Goal: Information Seeking & Learning: Find specific page/section

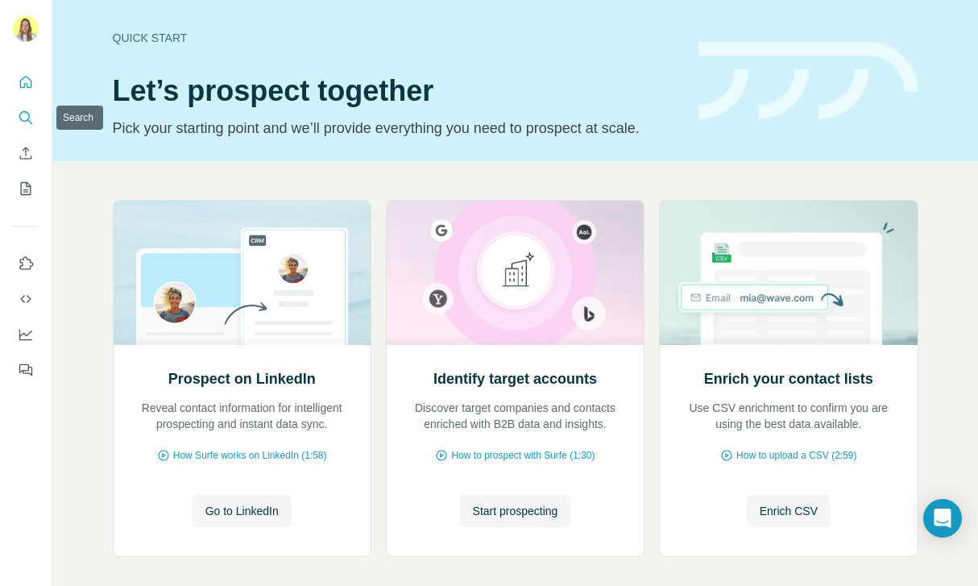
click at [25, 131] on button "Search" at bounding box center [26, 117] width 26 height 29
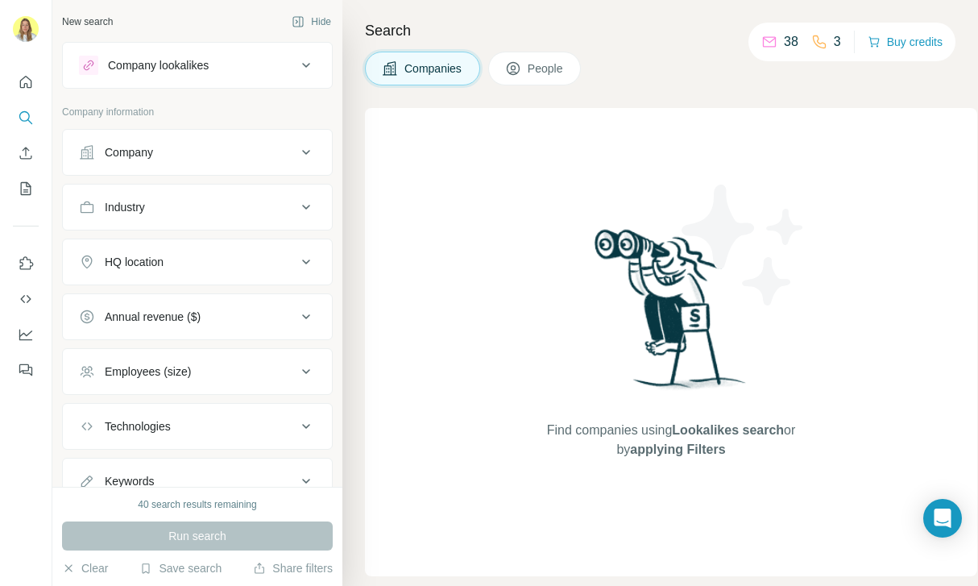
click at [560, 73] on span "People" at bounding box center [546, 68] width 37 height 16
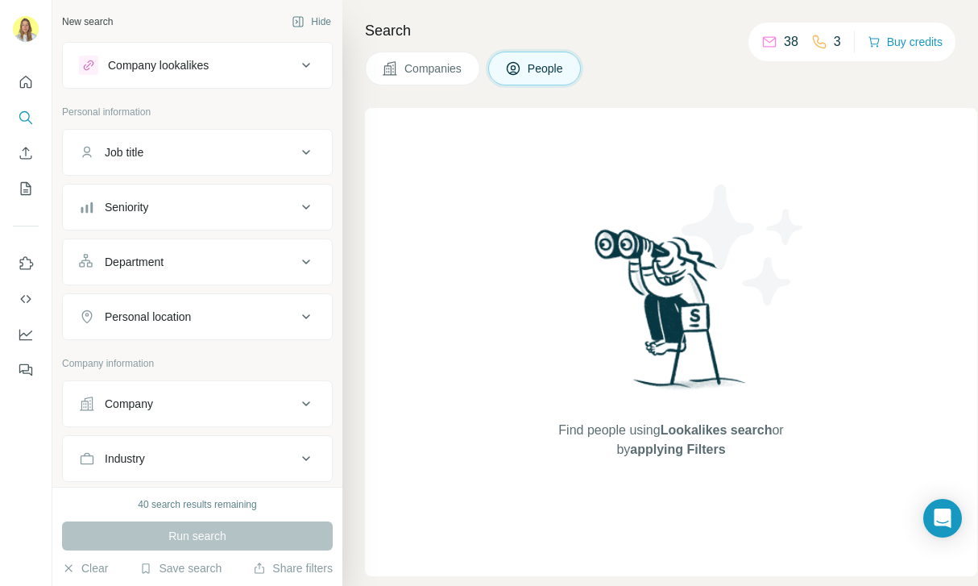
click at [157, 155] on div "Job title" at bounding box center [188, 152] width 218 height 16
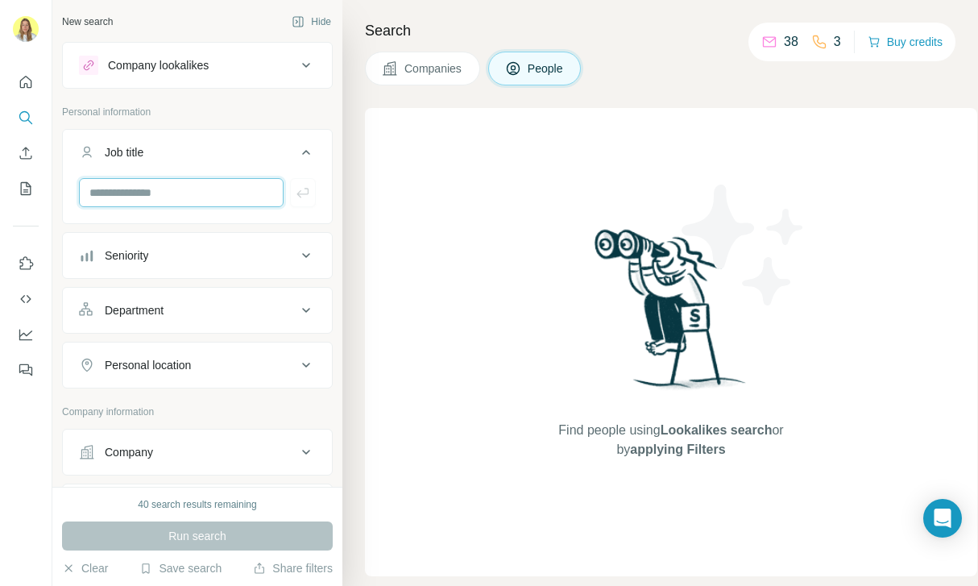
click at [156, 187] on input "text" at bounding box center [181, 192] width 205 height 29
click at [102, 254] on div "Seniority" at bounding box center [188, 255] width 218 height 16
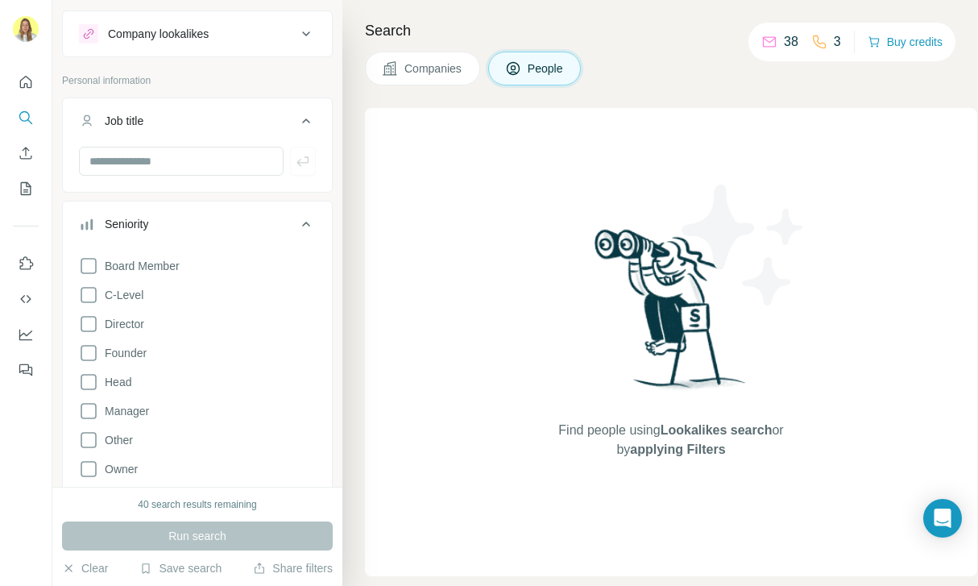
scroll to position [22, 0]
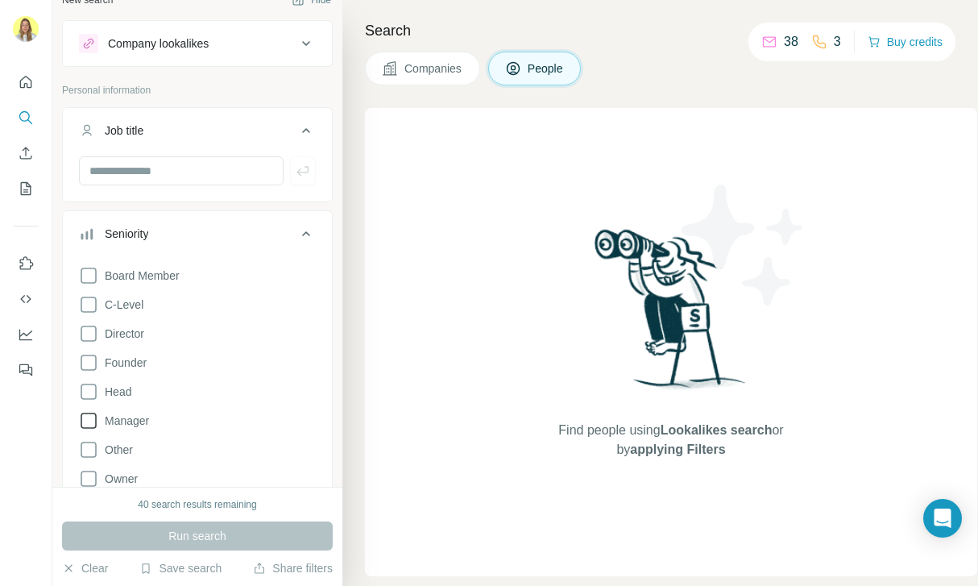
click at [145, 412] on label "Manager" at bounding box center [114, 420] width 70 height 19
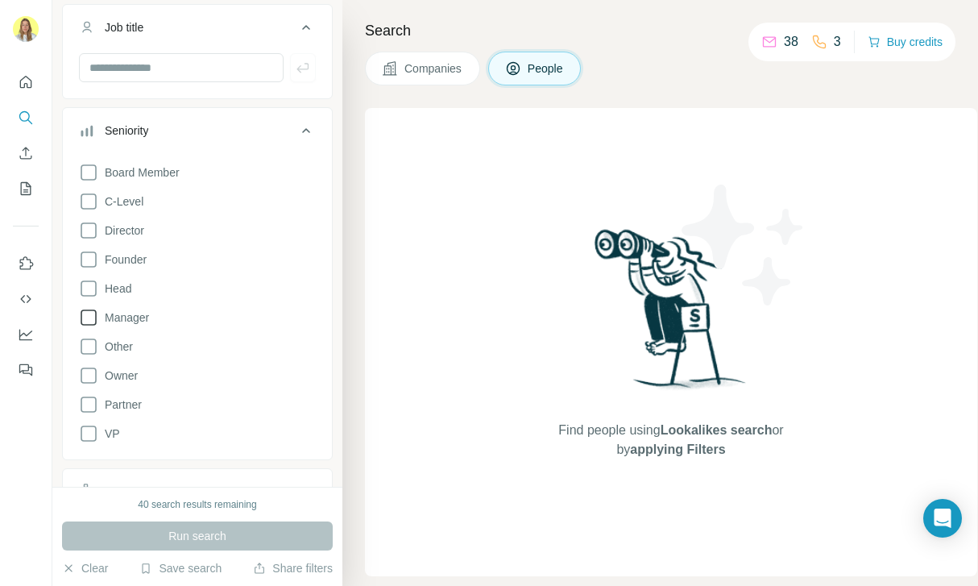
click at [89, 318] on icon at bounding box center [88, 317] width 19 height 19
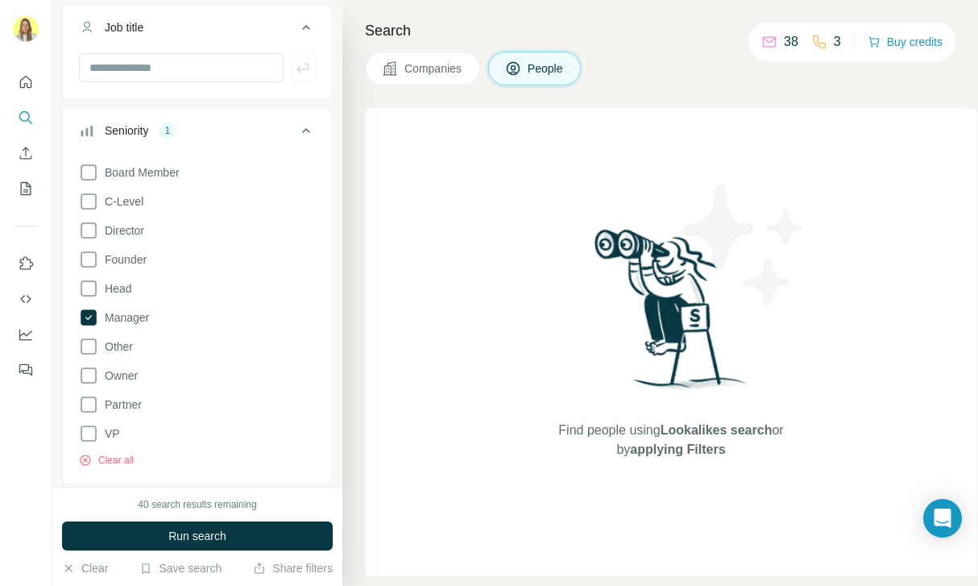
scroll to position [276, 0]
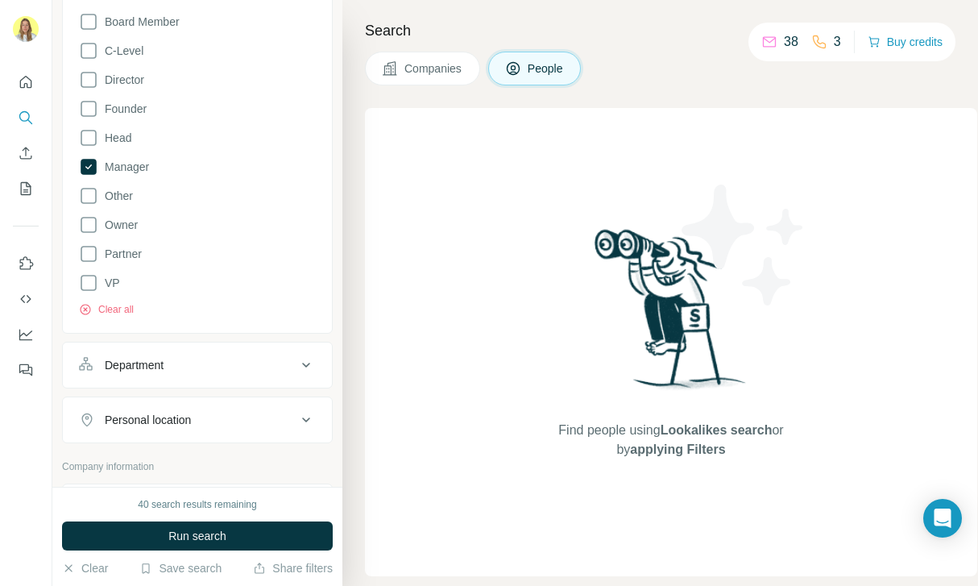
click at [185, 532] on span "Run search" at bounding box center [197, 536] width 58 height 16
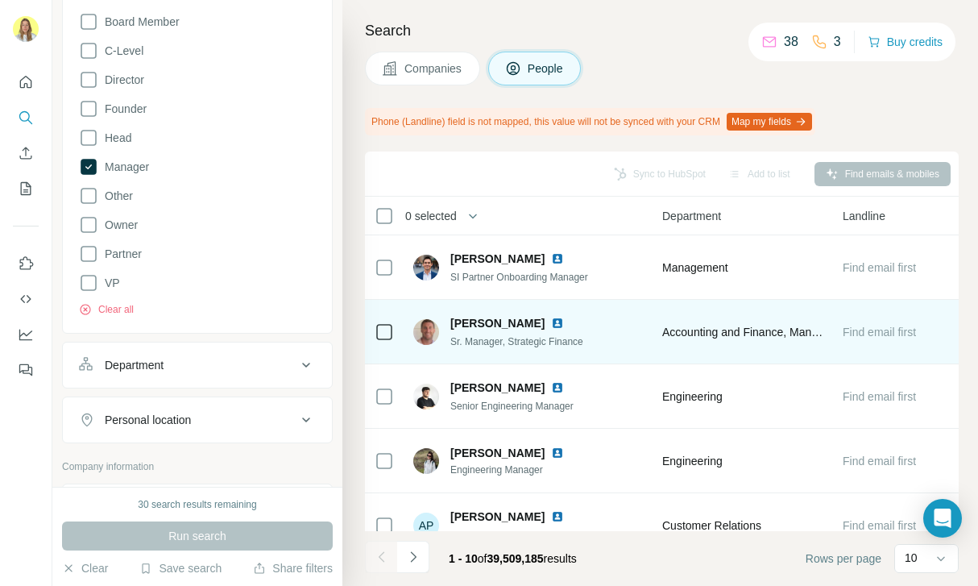
scroll to position [0, 801]
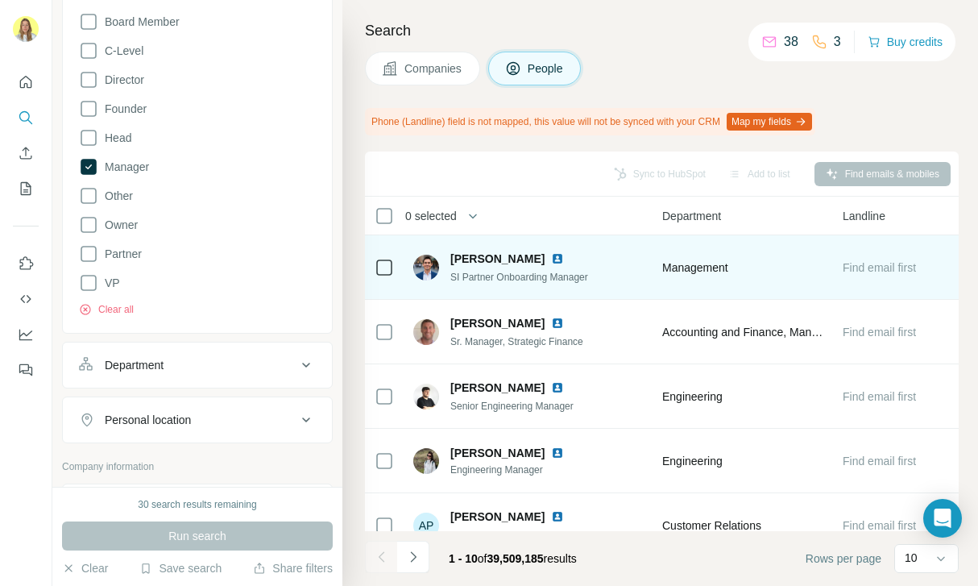
click at [709, 264] on span "Management" at bounding box center [695, 267] width 66 height 16
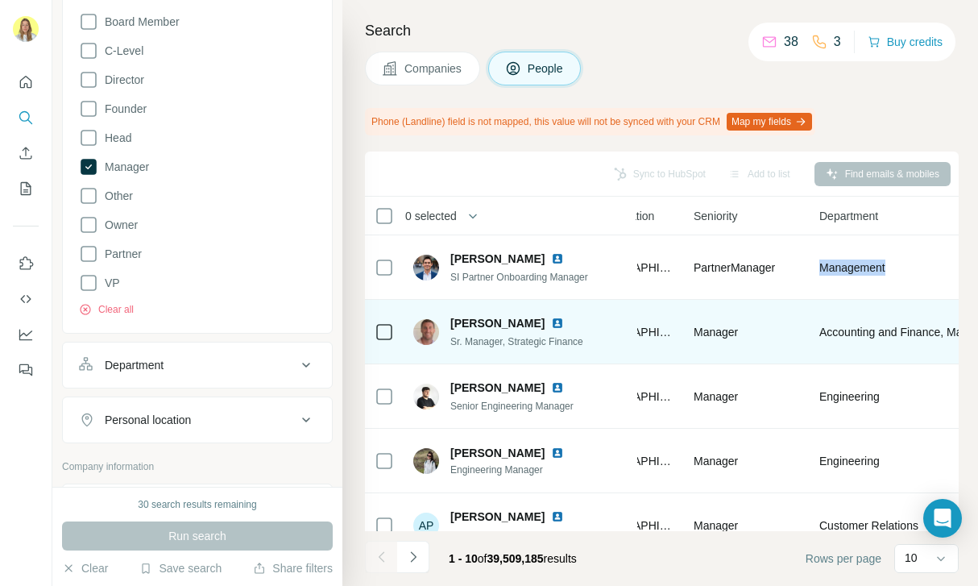
scroll to position [0, 633]
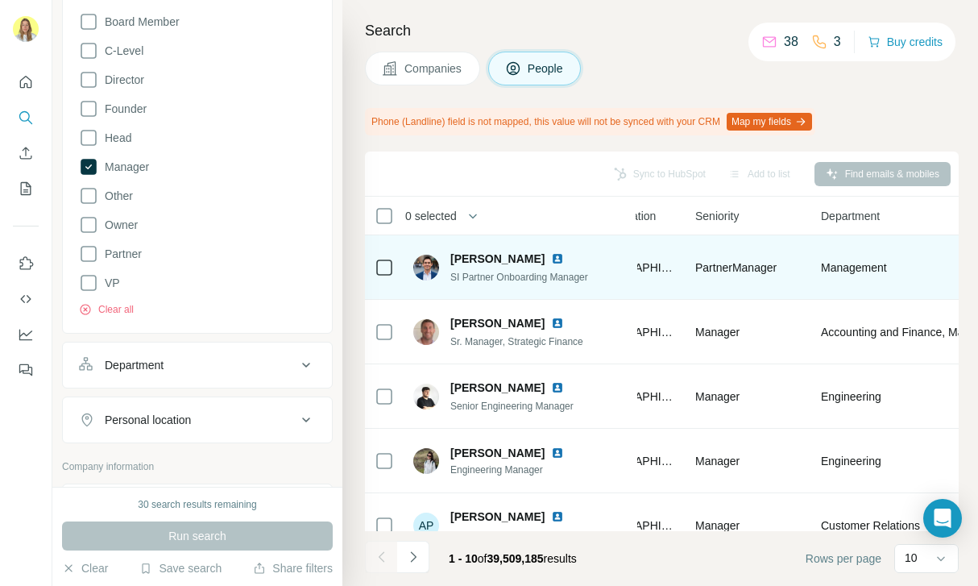
click at [741, 269] on span "Partner Manager" at bounding box center [735, 267] width 81 height 13
copy span "Partner Manager"
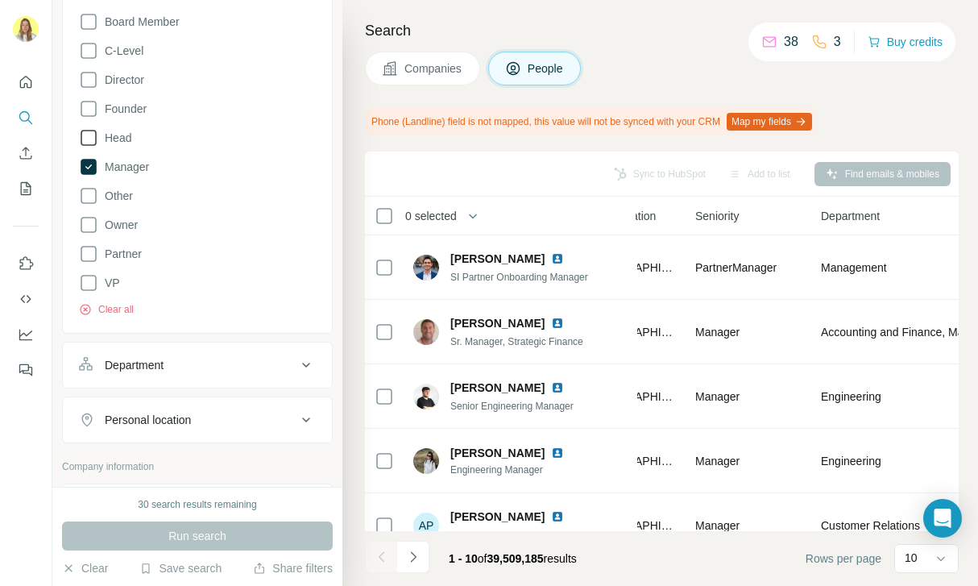
click at [119, 137] on span "Head" at bounding box center [114, 138] width 33 height 16
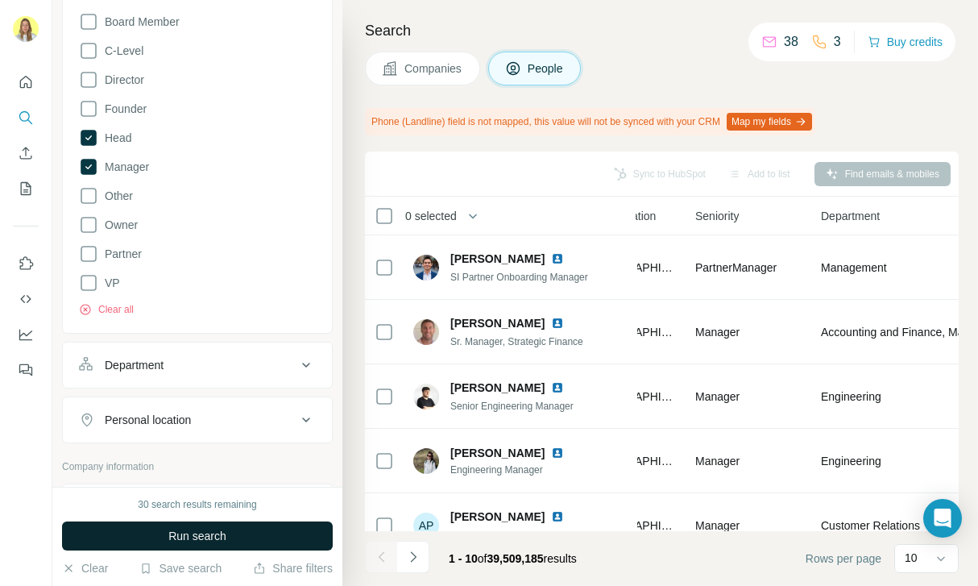
click at [197, 529] on span "Run search" at bounding box center [197, 536] width 58 height 16
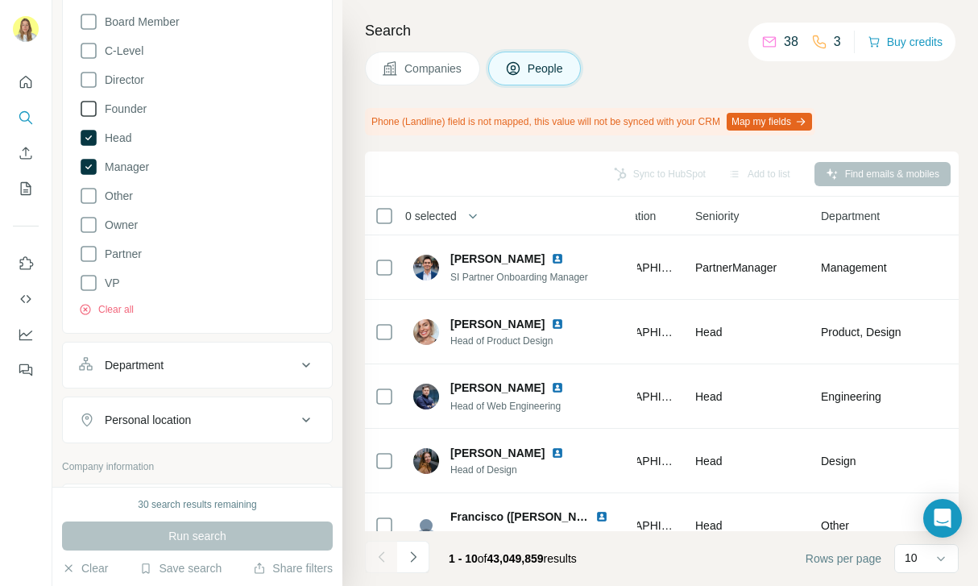
click at [143, 103] on span "Founder" at bounding box center [122, 109] width 48 height 16
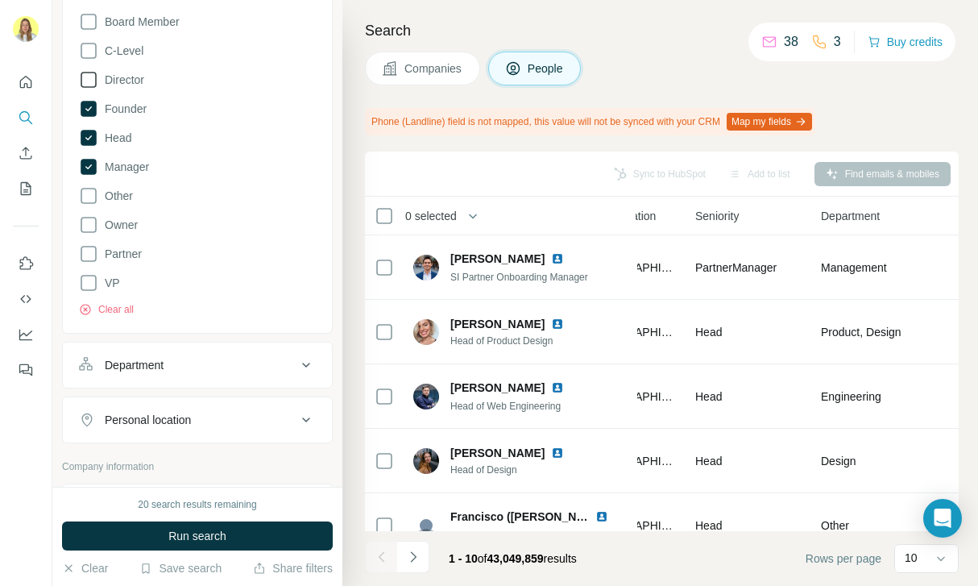
click at [139, 69] on div "Board Member C-Level Director Founder Head Manager Other Owner Partner VP Clear…" at bounding box center [197, 161] width 237 height 311
click at [136, 69] on div "Board Member C-Level Director Founder Head Manager Other Owner Partner VP Clear…" at bounding box center [197, 161] width 237 height 311
click at [135, 76] on span "Director" at bounding box center [121, 80] width 46 height 16
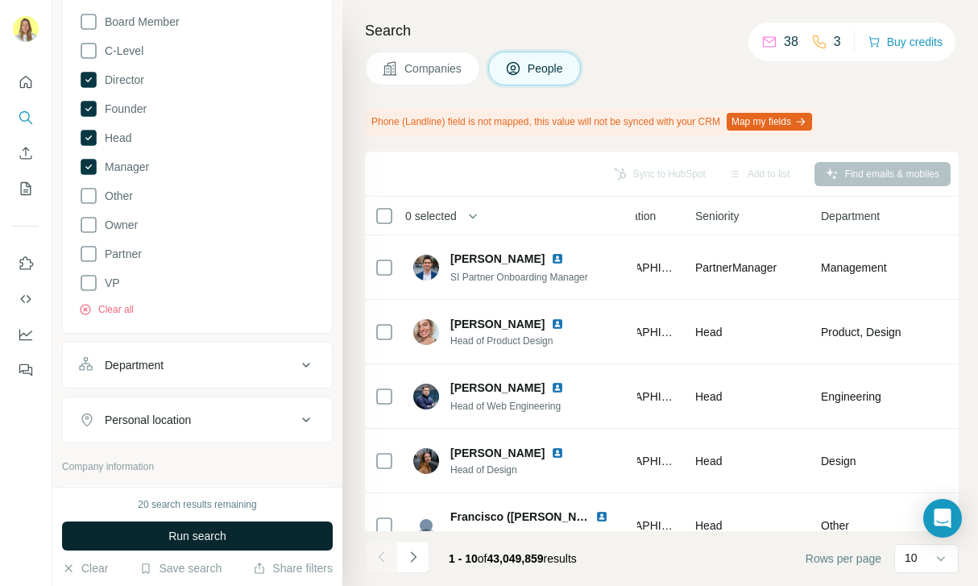
click at [201, 521] on button "Run search" at bounding box center [197, 535] width 271 height 29
